Goal: Information Seeking & Learning: Learn about a topic

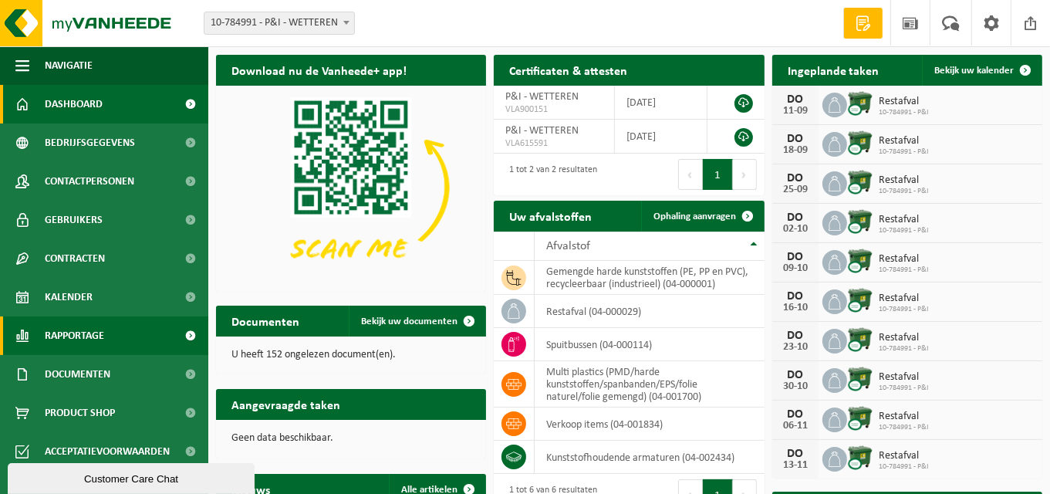
click at [105, 328] on link "Rapportage" at bounding box center [104, 335] width 208 height 39
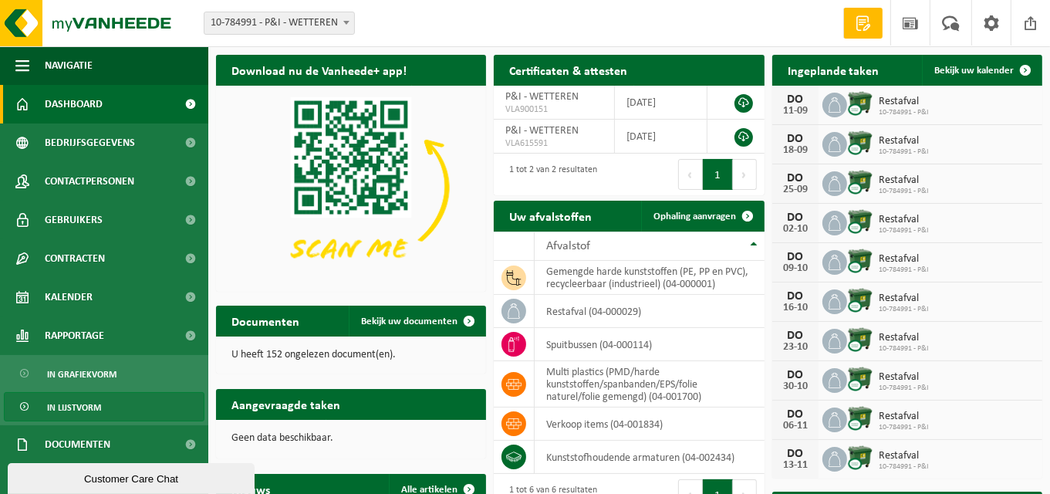
click at [91, 403] on span "In lijstvorm" at bounding box center [74, 407] width 54 height 29
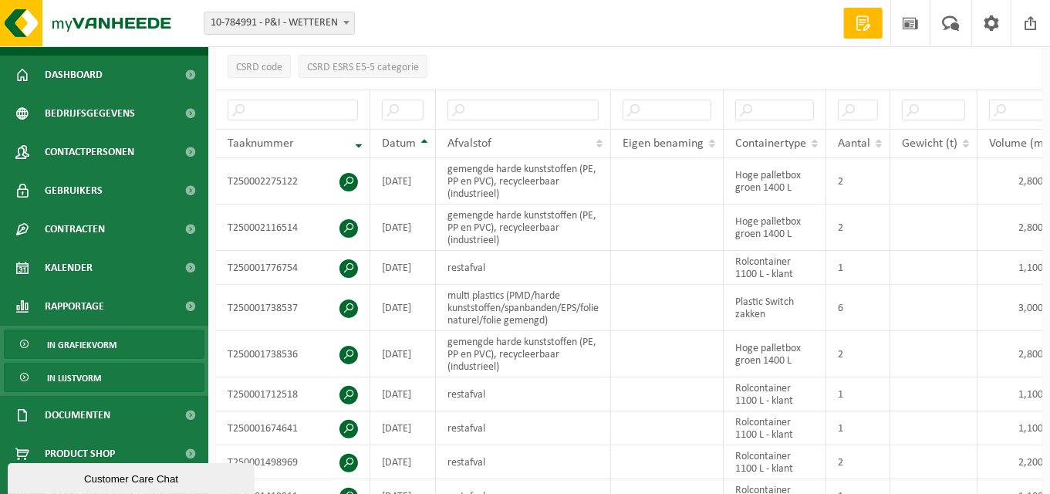
scroll to position [46, 0]
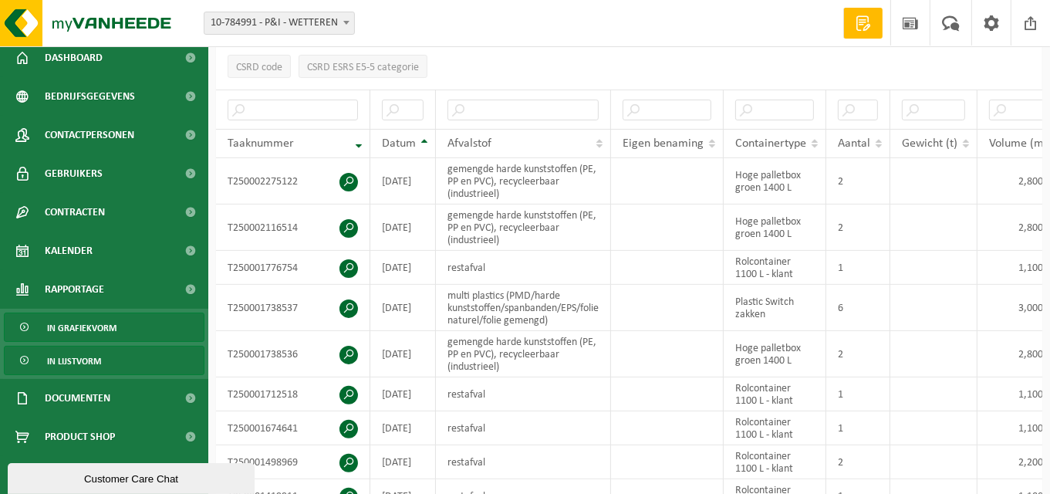
click at [82, 326] on span "In grafiekvorm" at bounding box center [81, 327] width 69 height 29
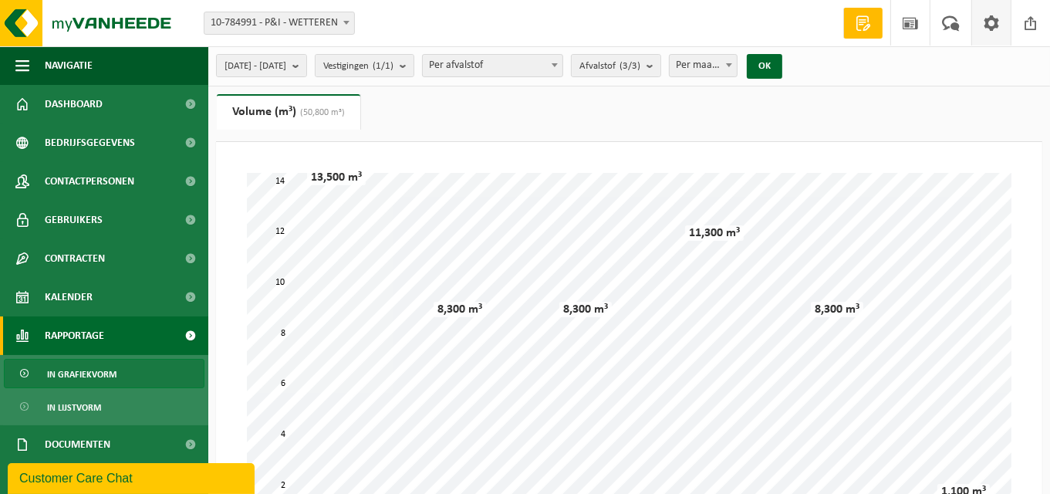
click at [993, 26] on span at bounding box center [991, 23] width 23 height 46
click at [783, 69] on button "OK" at bounding box center [764, 66] width 35 height 25
click at [661, 66] on b "submit" at bounding box center [654, 66] width 14 height 22
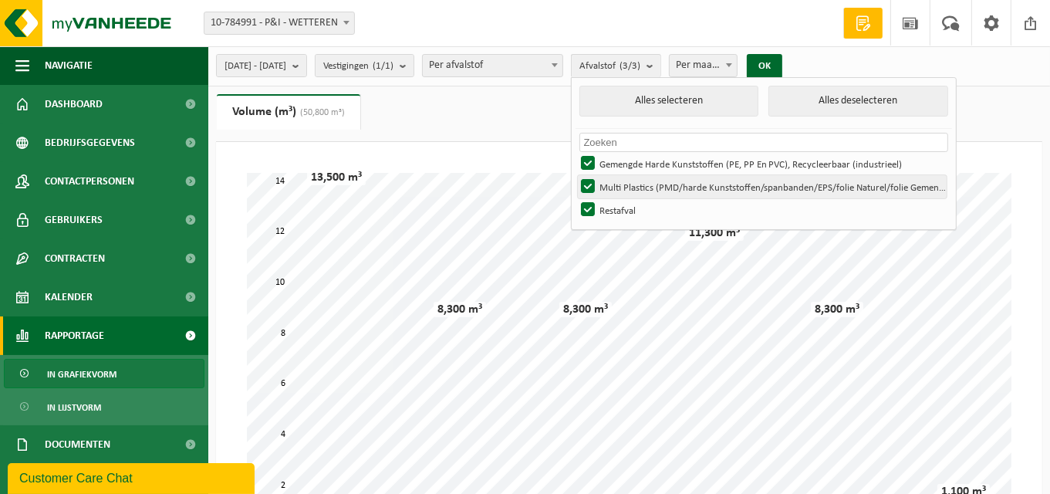
click at [661, 185] on label "Multi Plastics (PMD/harde Kunststoffen/spanbanden/EPS/folie Naturel/folie Gemen…" at bounding box center [762, 186] width 369 height 23
click at [576, 175] on input "Multi Plastics (PMD/harde Kunststoffen/spanbanden/EPS/folie Naturel/folie Gemen…" at bounding box center [575, 174] width 1 height 1
click at [661, 185] on label "Multi Plastics (PMD/harde Kunststoffen/spanbanden/EPS/folie Naturel/folie Gemen…" at bounding box center [762, 186] width 369 height 23
click at [576, 175] on input "Multi Plastics (PMD/harde Kunststoffen/spanbanden/EPS/folie Naturel/folie Gemen…" at bounding box center [575, 174] width 1 height 1
checkbox input "true"
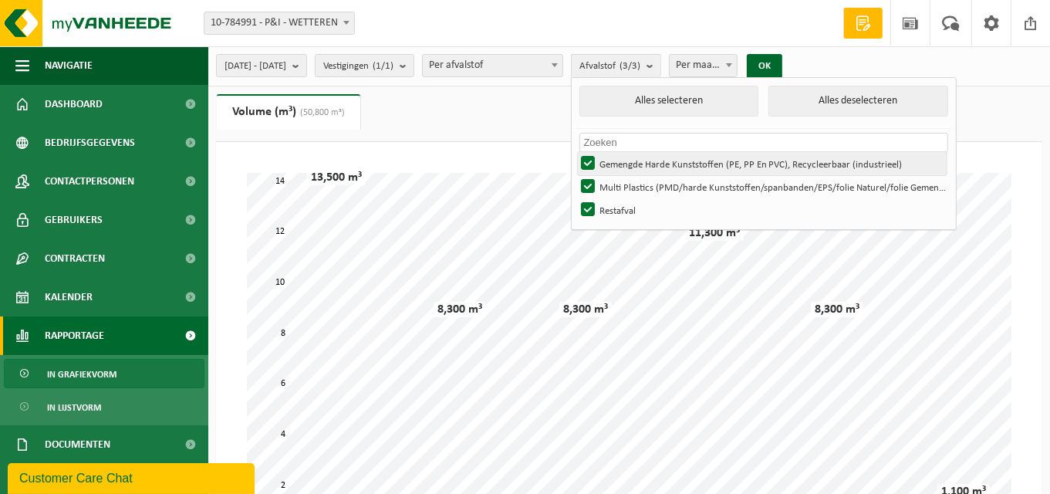
click at [632, 158] on label "Gemengde Harde Kunststoffen (PE, PP En PVC), Recycleerbaar (industrieel)" at bounding box center [762, 163] width 369 height 23
click at [576, 152] on input "Gemengde Harde Kunststoffen (PE, PP En PVC), Recycleerbaar (industrieel)" at bounding box center [575, 151] width 1 height 1
checkbox input "false"
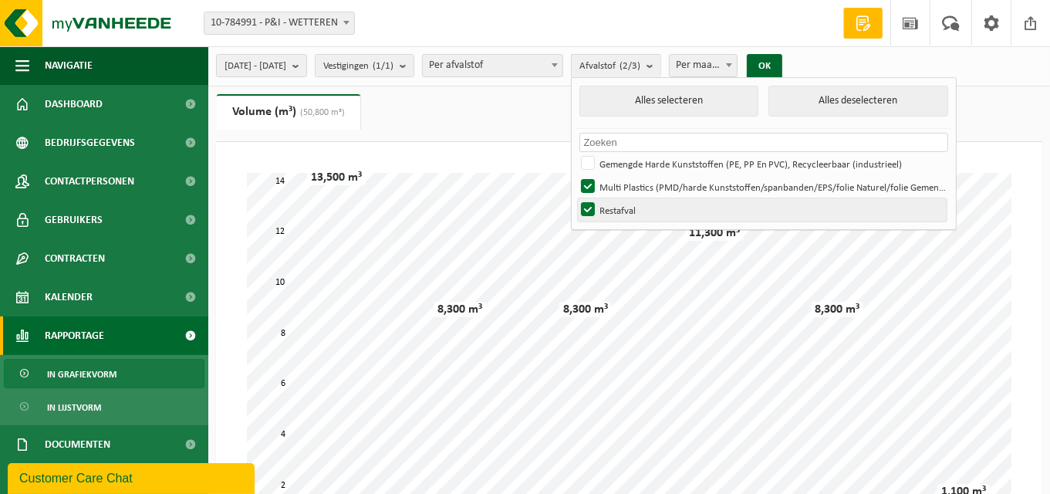
click at [633, 205] on label "Restafval" at bounding box center [762, 209] width 369 height 23
click at [576, 198] on input "Restafval" at bounding box center [575, 198] width 1 height 1
checkbox input "false"
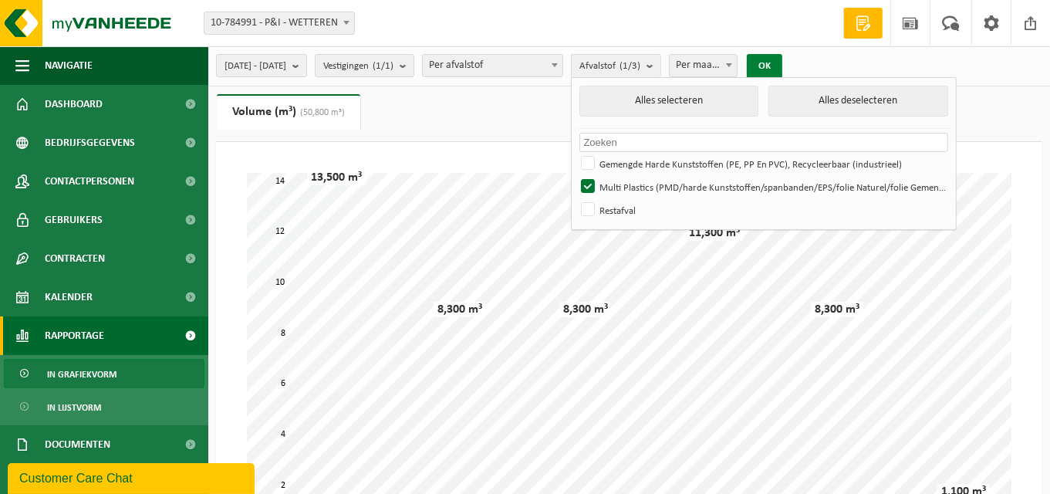
click at [783, 68] on button "OK" at bounding box center [764, 66] width 35 height 25
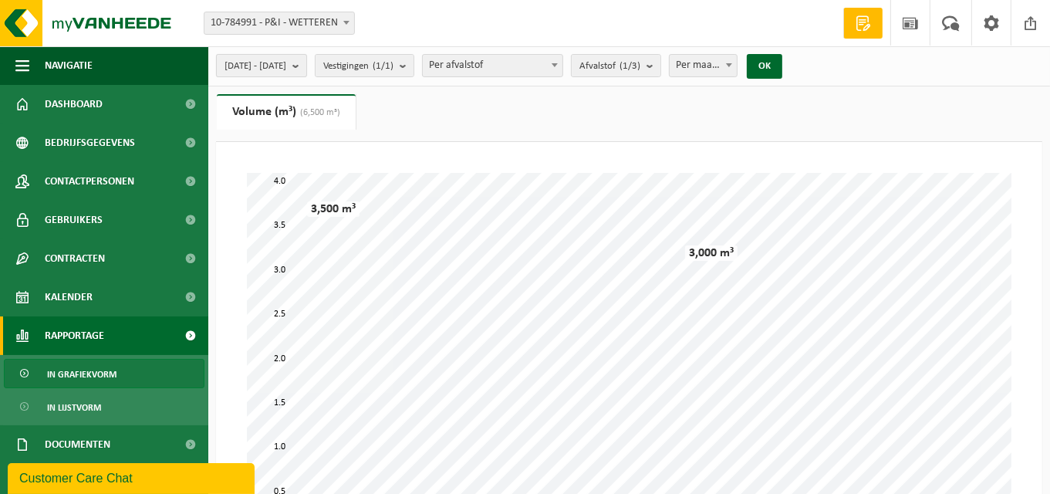
click at [306, 64] on b "submit" at bounding box center [299, 66] width 14 height 22
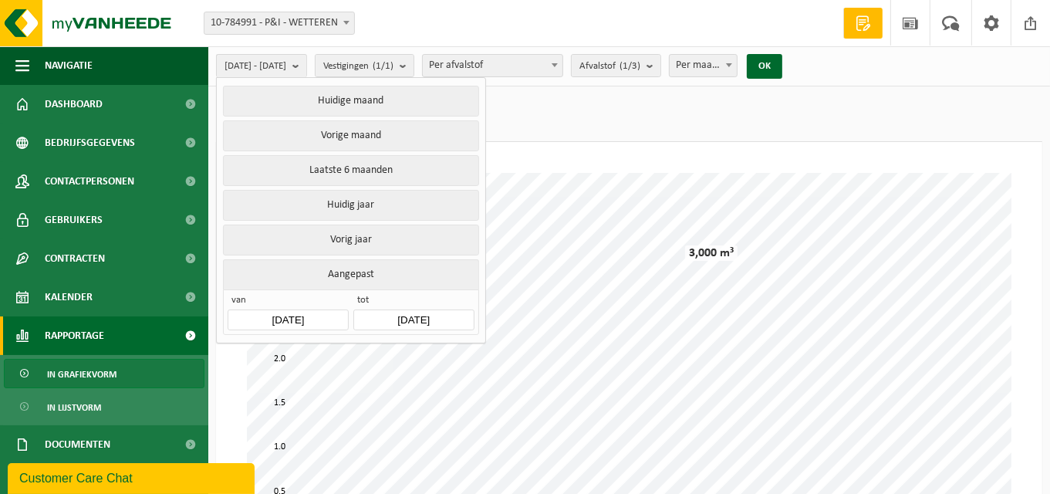
click at [332, 315] on input "[DATE]" at bounding box center [288, 319] width 120 height 21
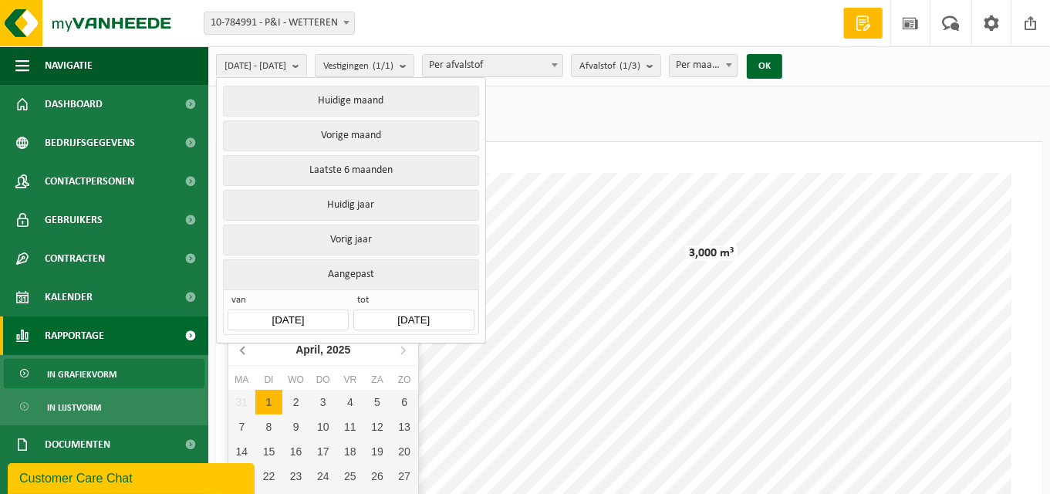
click at [244, 350] on icon at bounding box center [244, 349] width 25 height 25
click at [300, 398] on div "1" at bounding box center [295, 402] width 27 height 25
type input "2025-01-01"
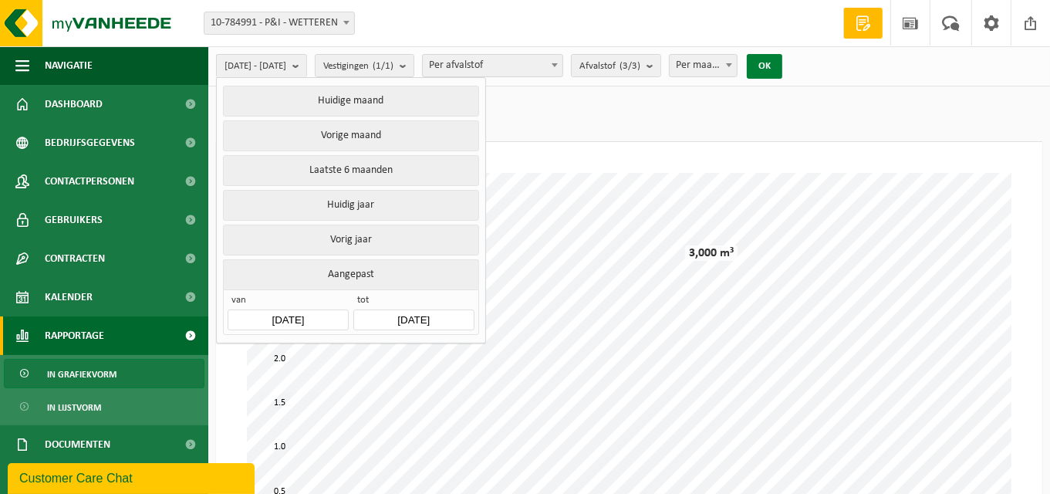
click at [783, 63] on button "OK" at bounding box center [764, 66] width 35 height 25
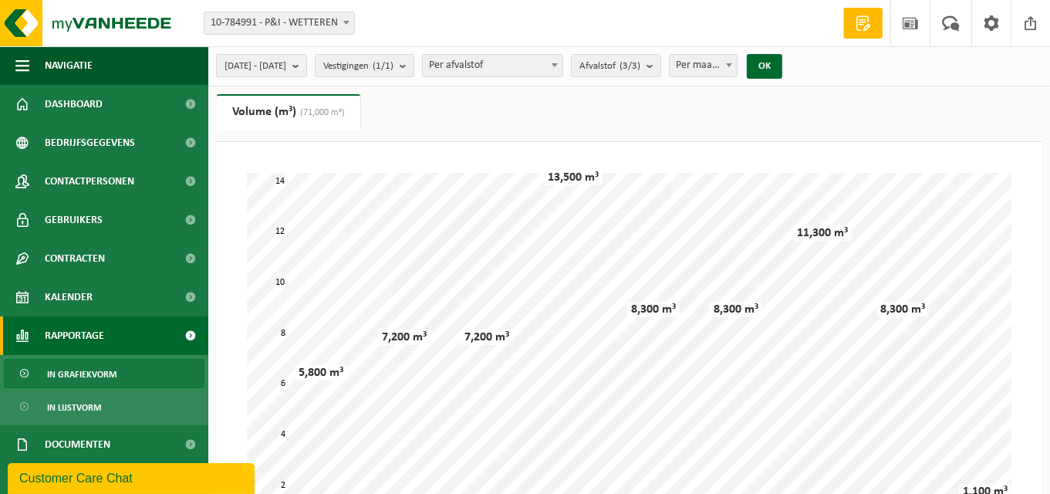
click at [732, 63] on b at bounding box center [729, 65] width 6 height 4
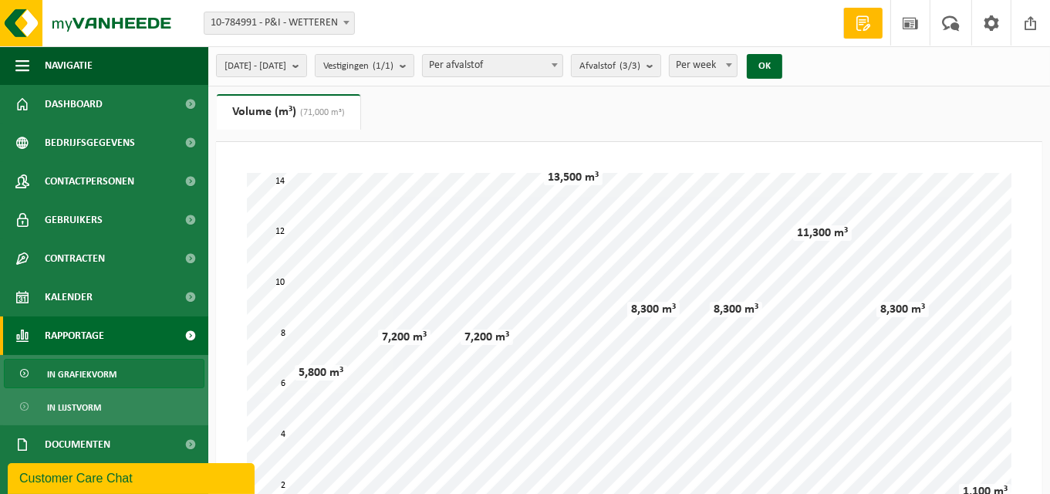
click at [737, 62] on span at bounding box center [729, 65] width 15 height 20
select select "2"
click at [869, 21] on span at bounding box center [863, 22] width 23 height 15
click at [558, 66] on b at bounding box center [555, 65] width 6 height 4
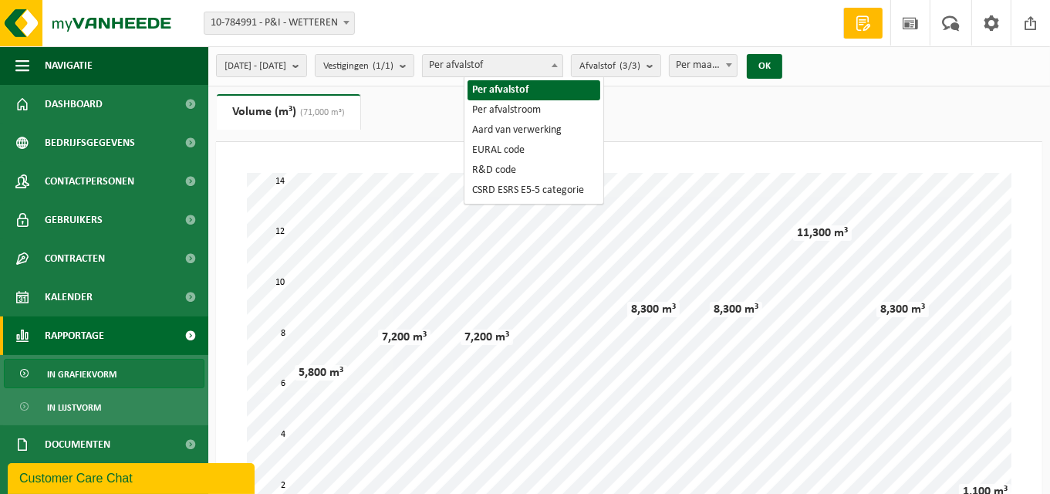
click at [558, 66] on b at bounding box center [555, 65] width 6 height 4
